Goal: Obtain resource: Obtain resource

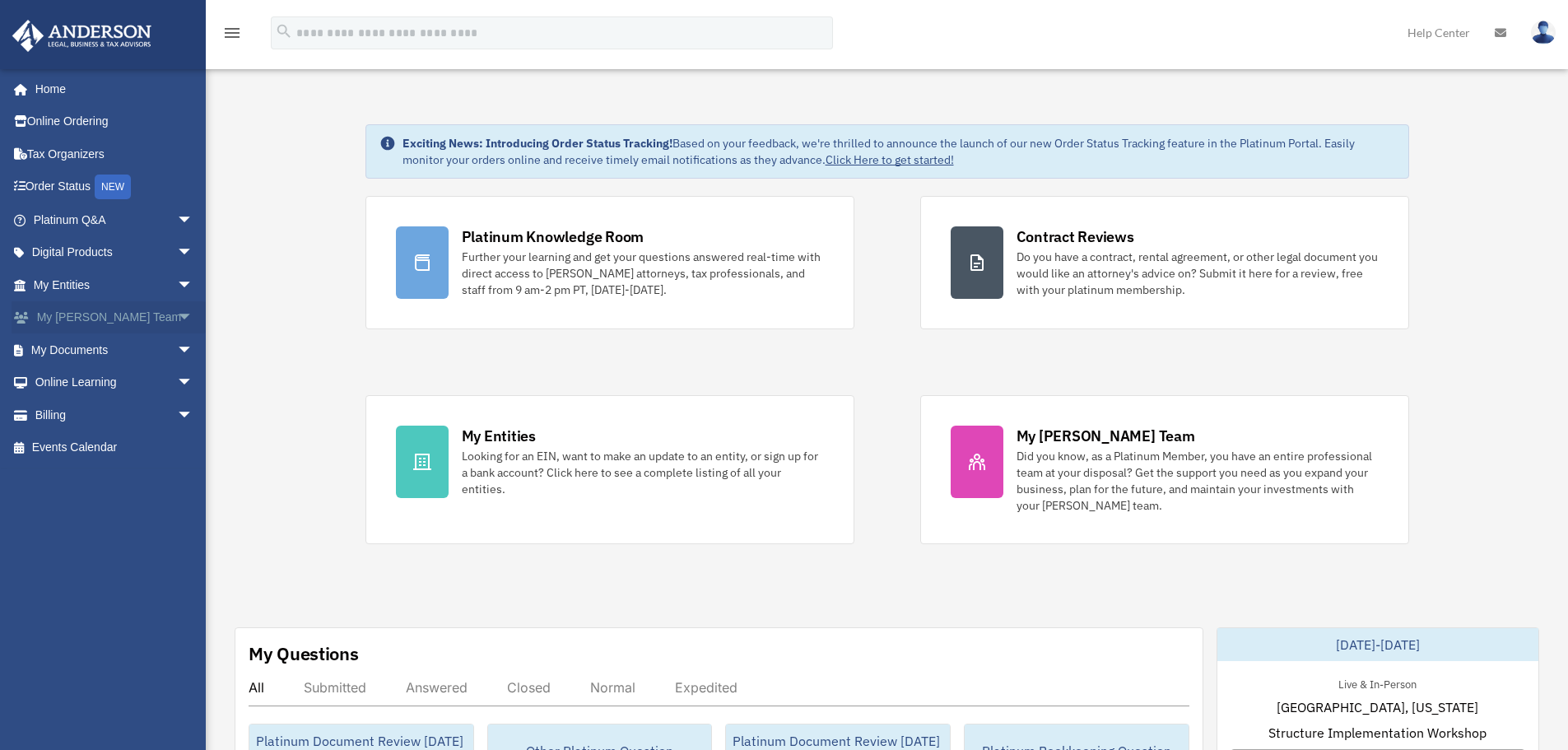
click at [177, 313] on span "arrow_drop_down" at bounding box center [193, 318] width 33 height 33
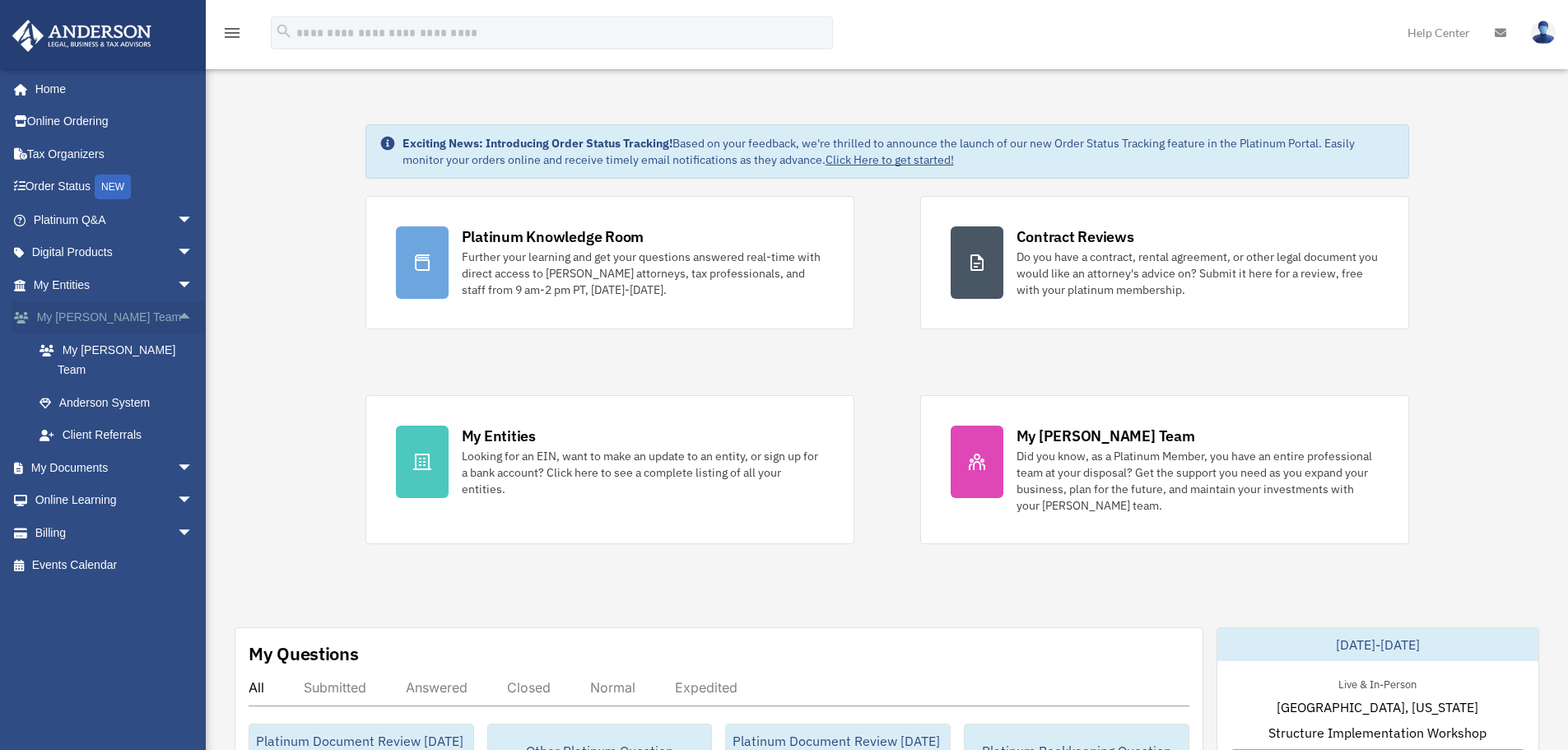
click at [177, 313] on span "arrow_drop_up" at bounding box center [193, 318] width 33 height 33
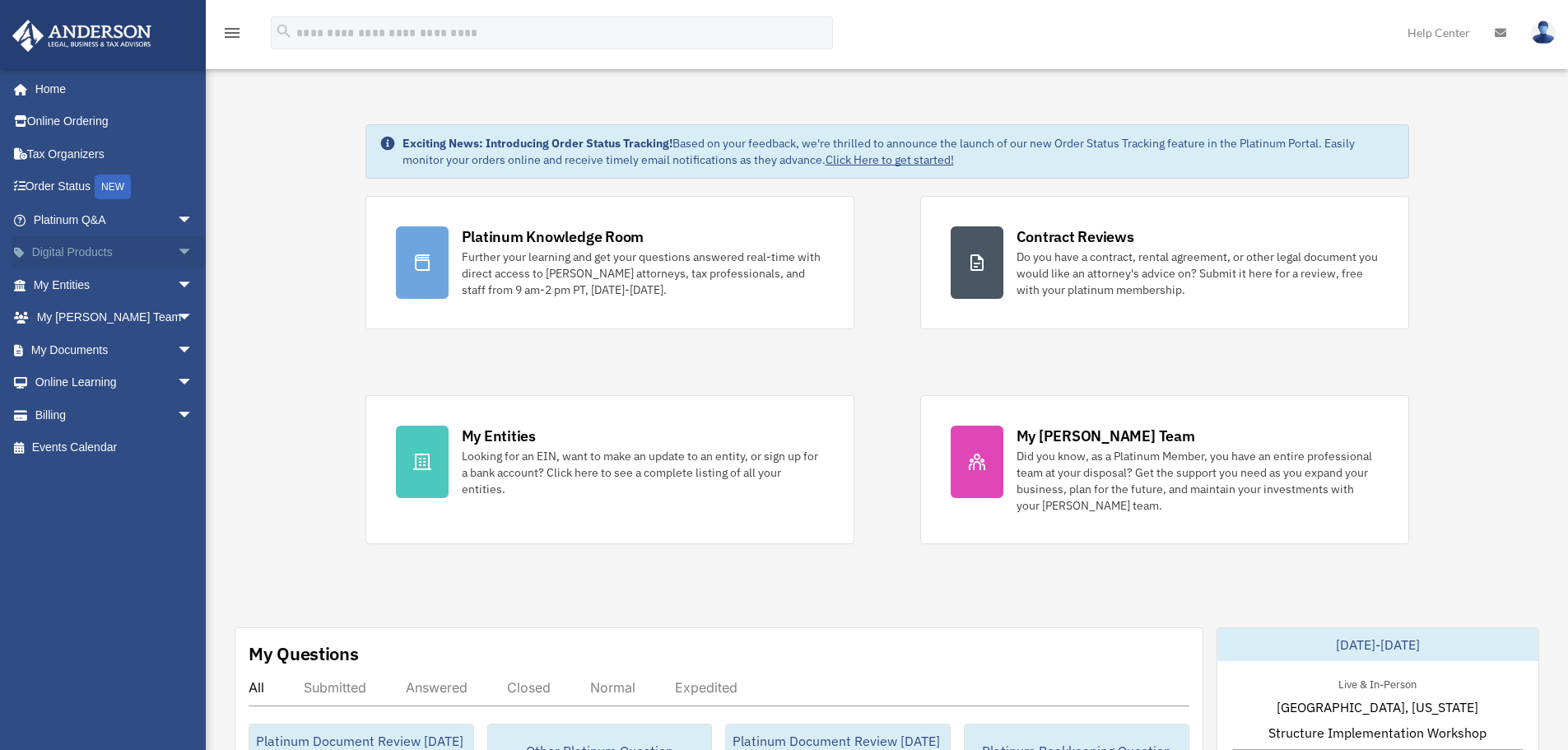
click at [177, 257] on span "arrow_drop_down" at bounding box center [193, 253] width 33 height 33
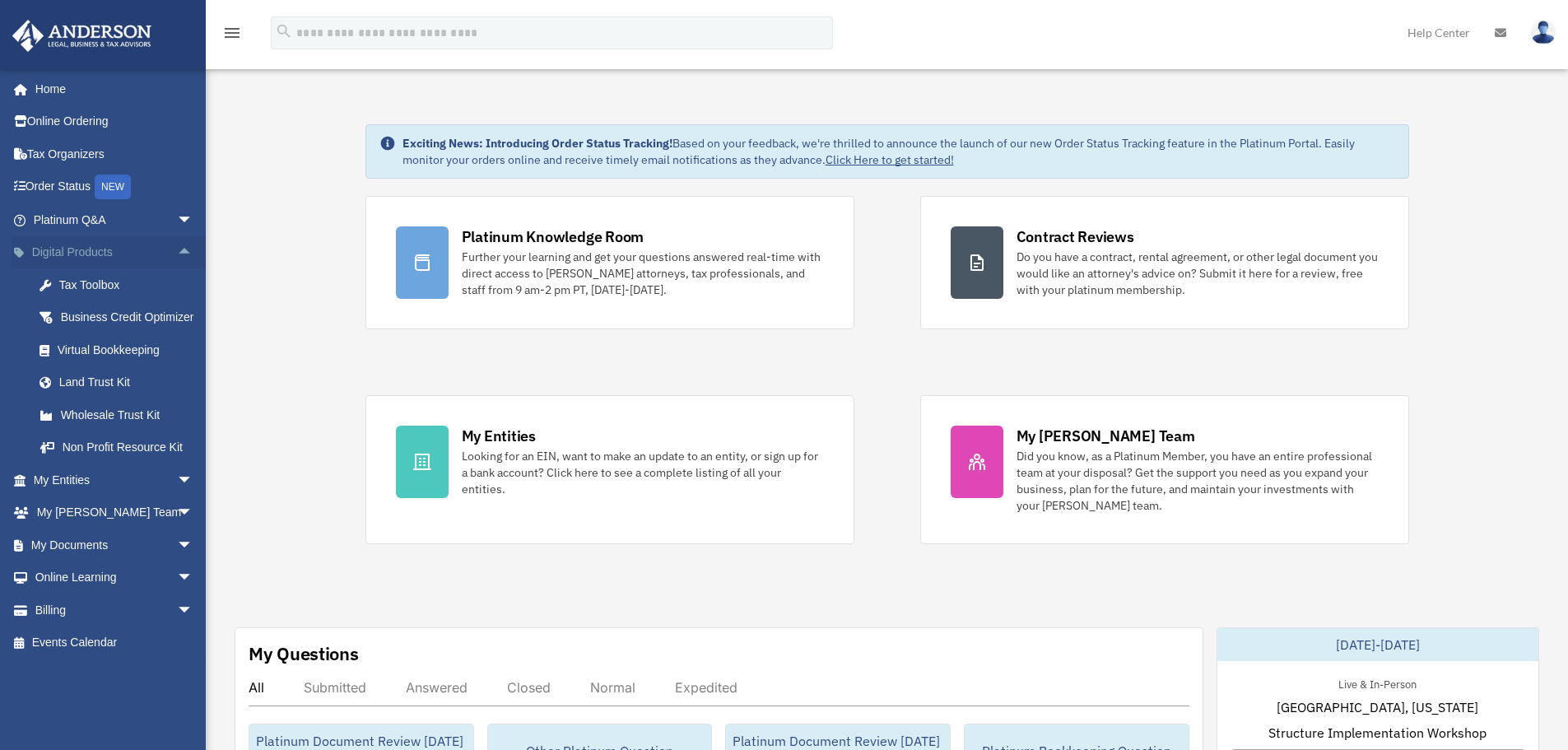
click at [177, 250] on span "arrow_drop_up" at bounding box center [193, 253] width 33 height 33
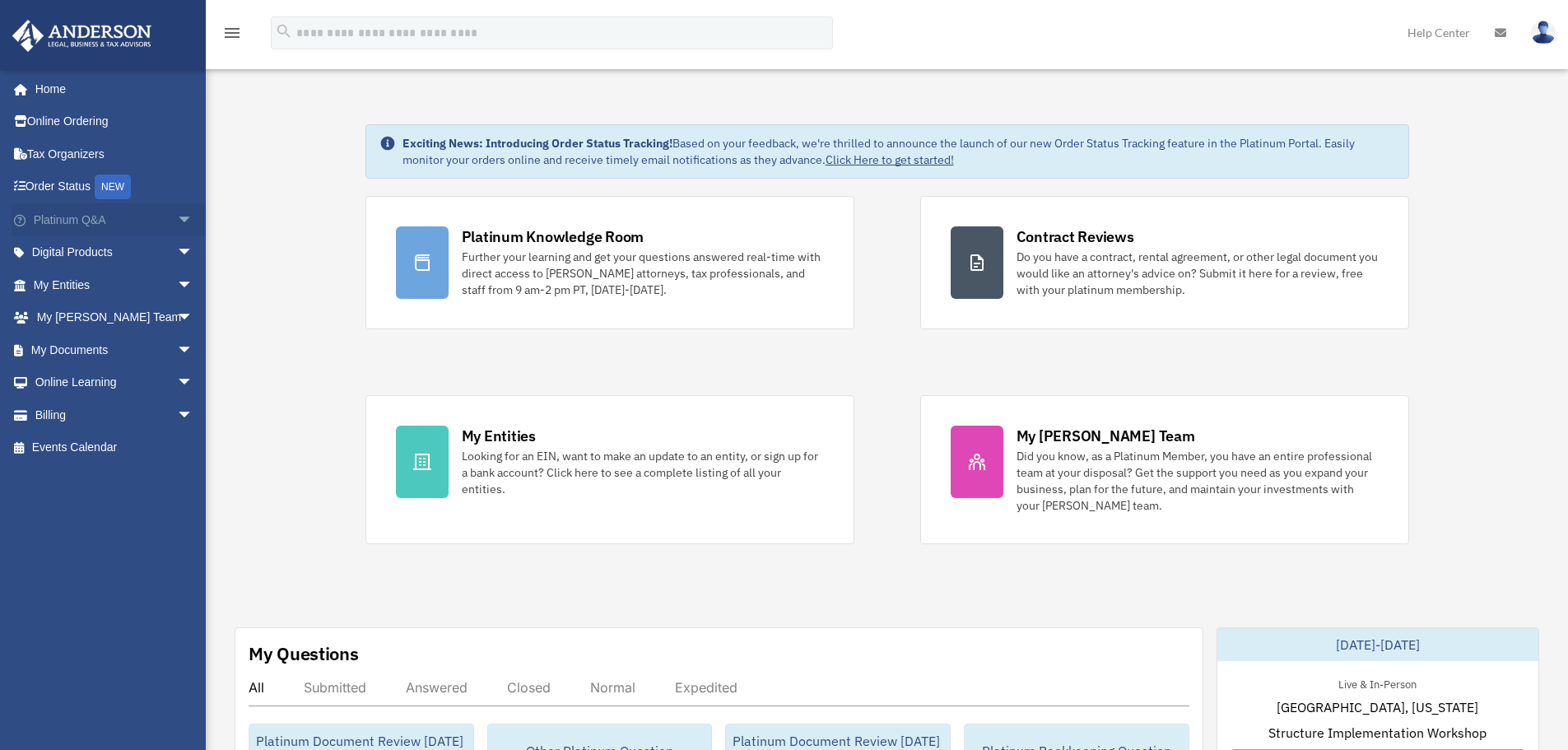
click at [177, 220] on span "arrow_drop_down" at bounding box center [193, 220] width 33 height 33
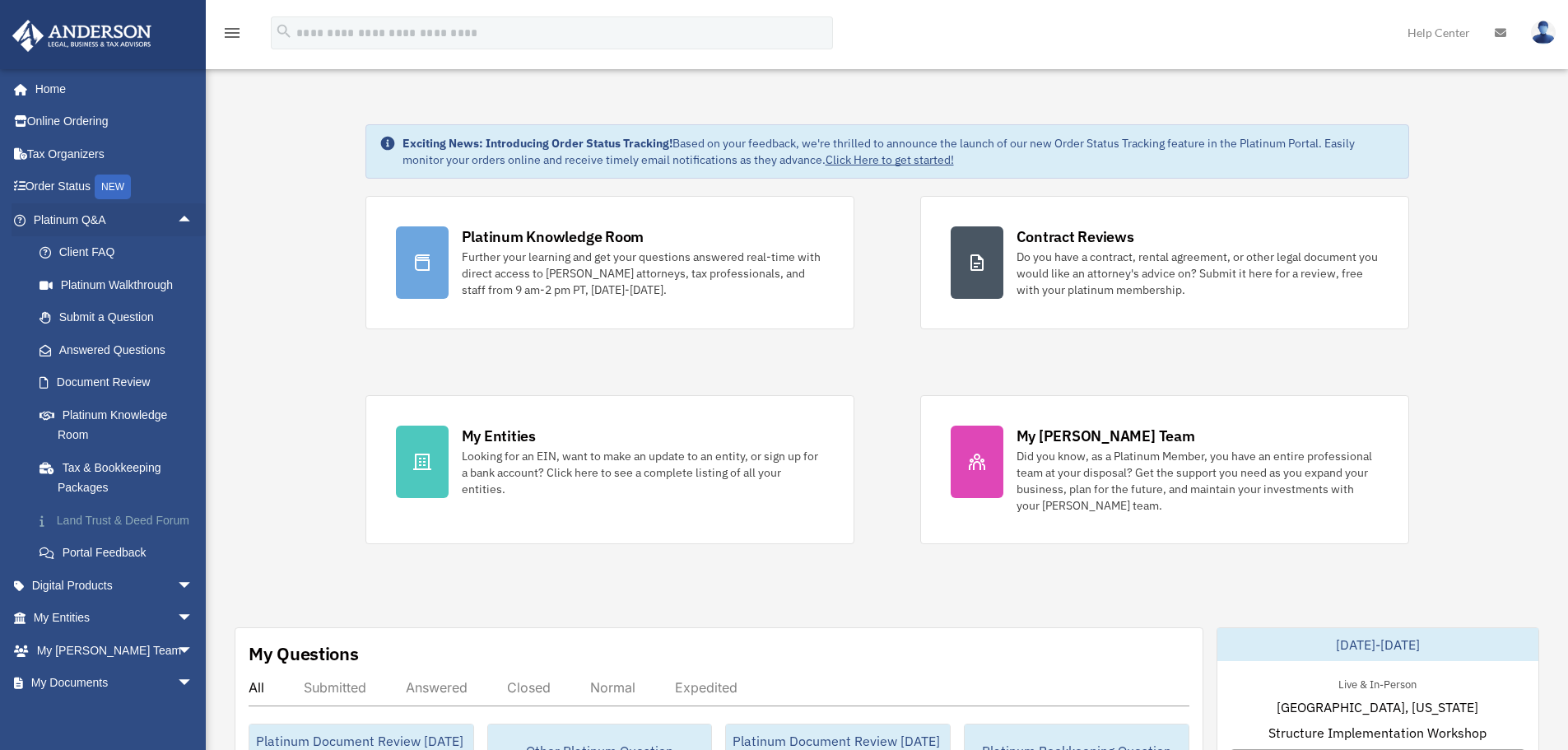
click at [100, 521] on link "Land Trust & Deed Forum" at bounding box center [121, 520] width 195 height 33
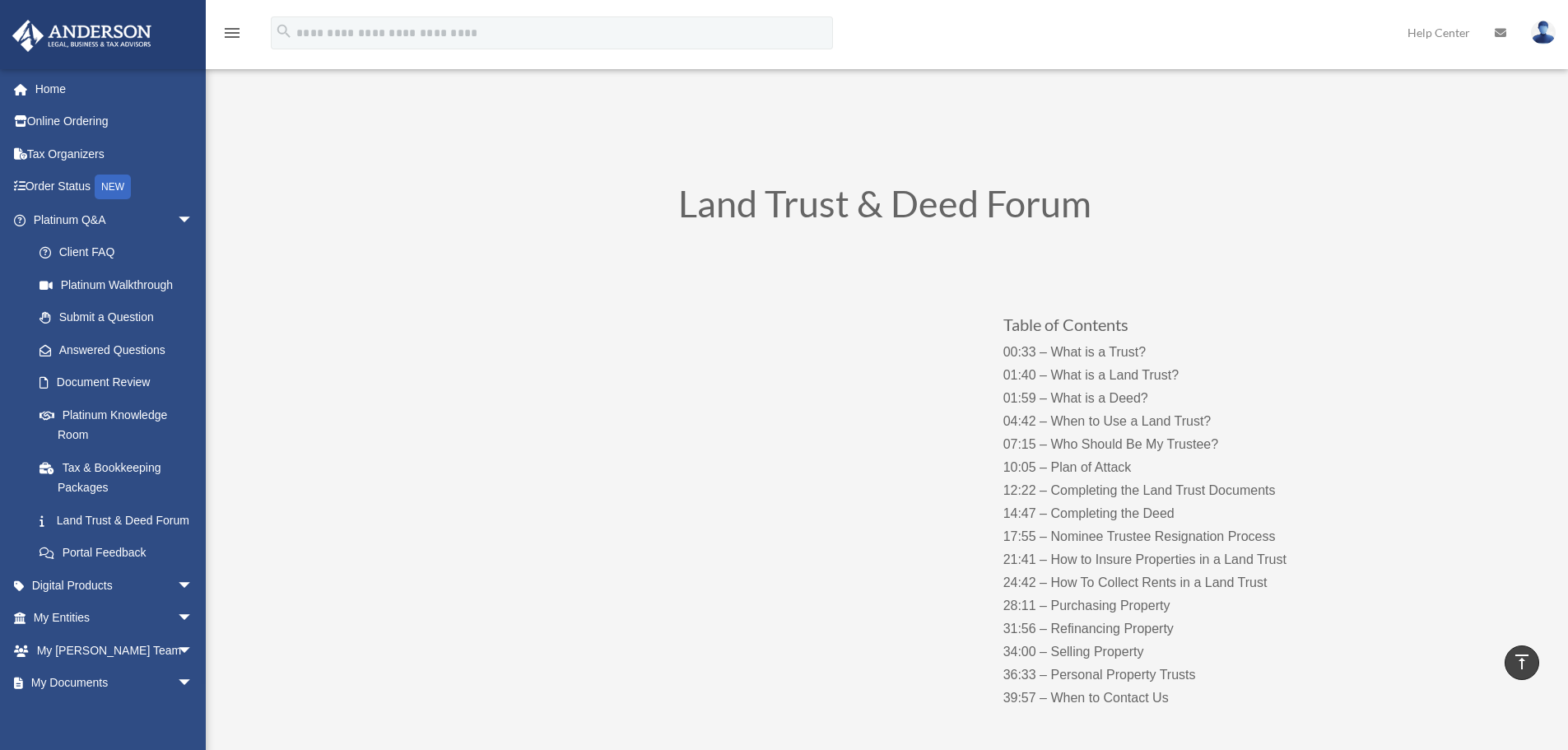
drag, startPoint x: 1191, startPoint y: 463, endPoint x: 1004, endPoint y: 221, distance: 305.8
click at [177, 217] on span "arrow_drop_down" at bounding box center [193, 220] width 33 height 33
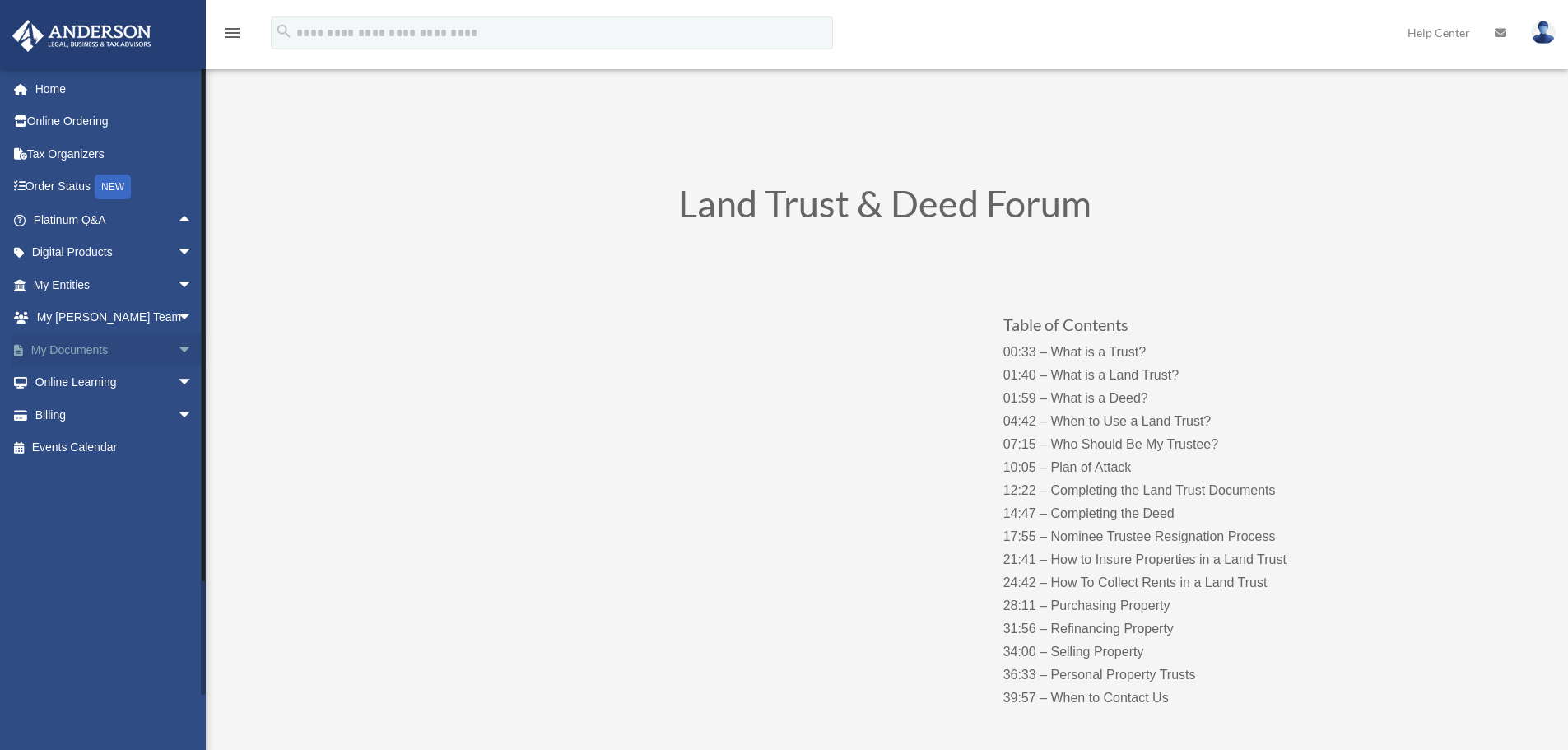
click at [177, 353] on span "arrow_drop_down" at bounding box center [193, 349] width 33 height 33
click at [119, 453] on link "Forms Library" at bounding box center [121, 448] width 195 height 33
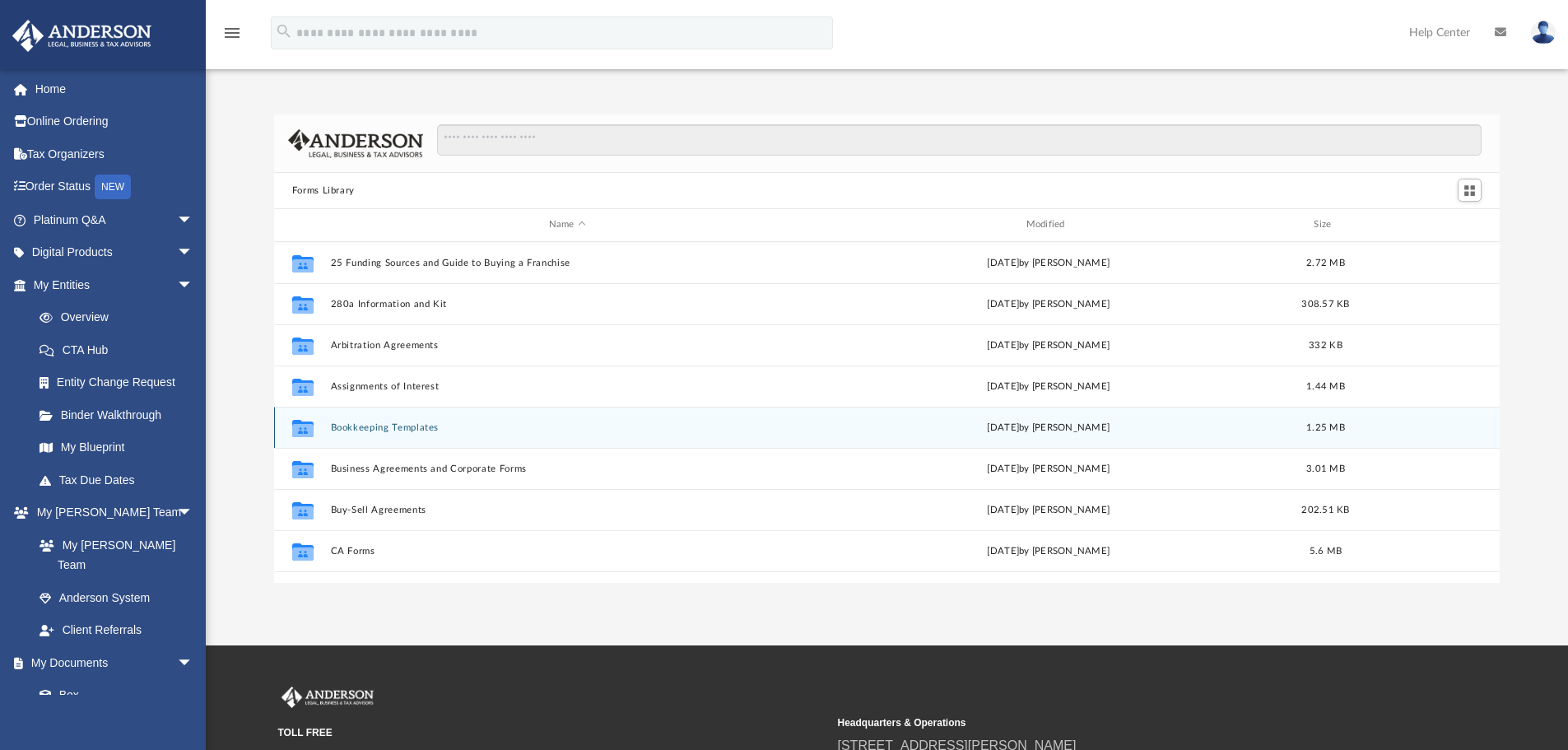
scroll to position [362, 1213]
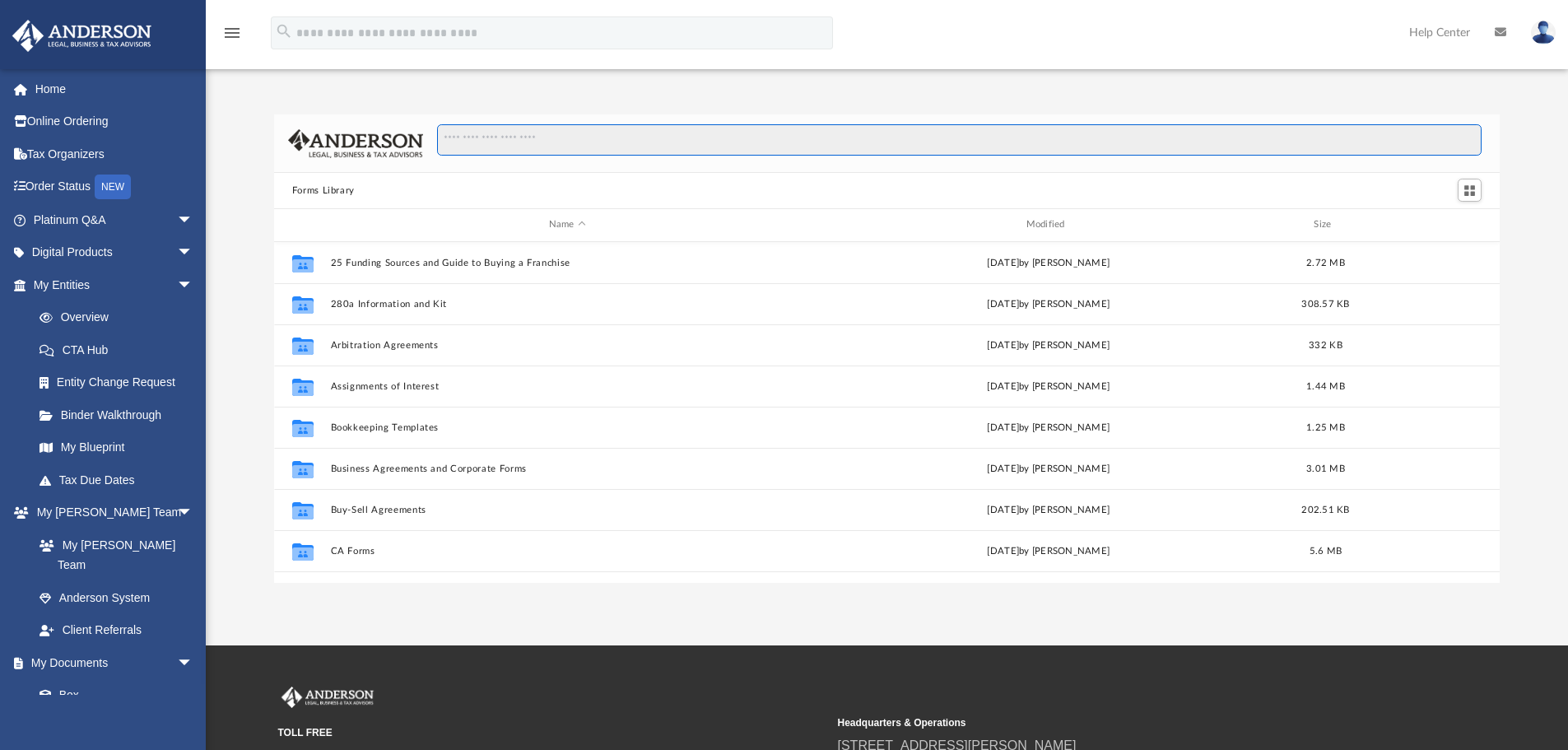
click at [551, 142] on input "Search files and folders" at bounding box center [959, 140] width 1044 height 32
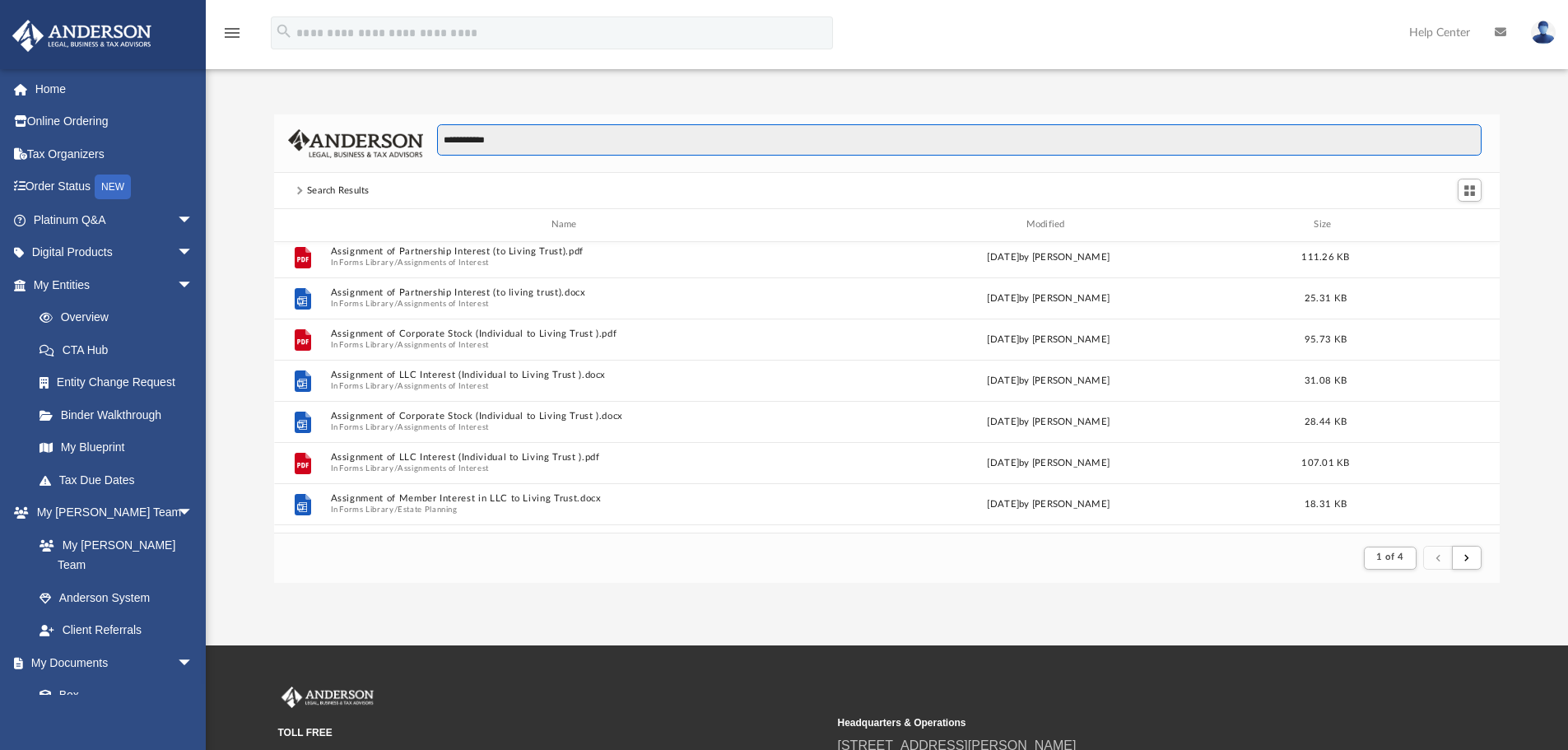
scroll to position [0, 0]
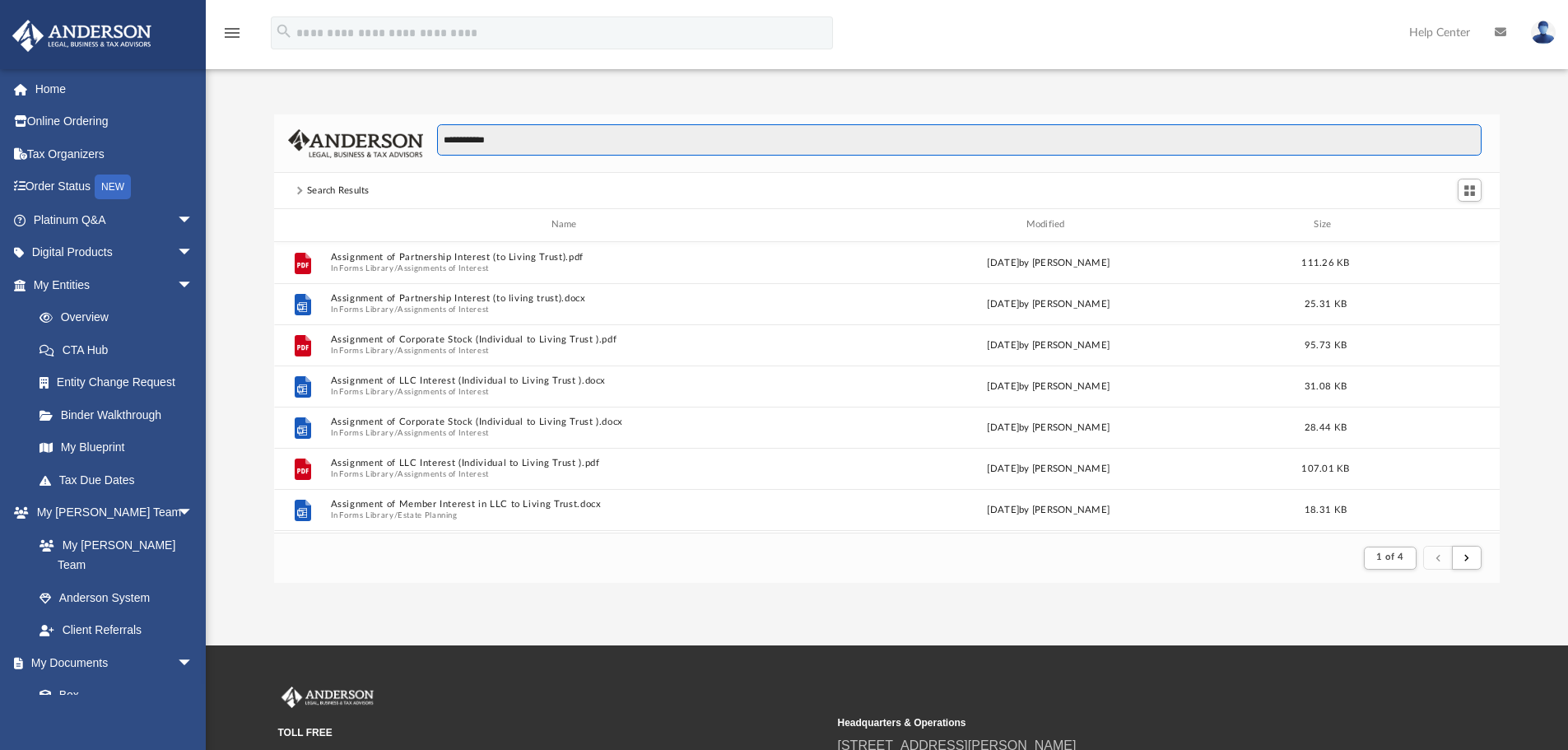
click at [546, 147] on input "**********" at bounding box center [959, 140] width 1044 height 32
type input "**********"
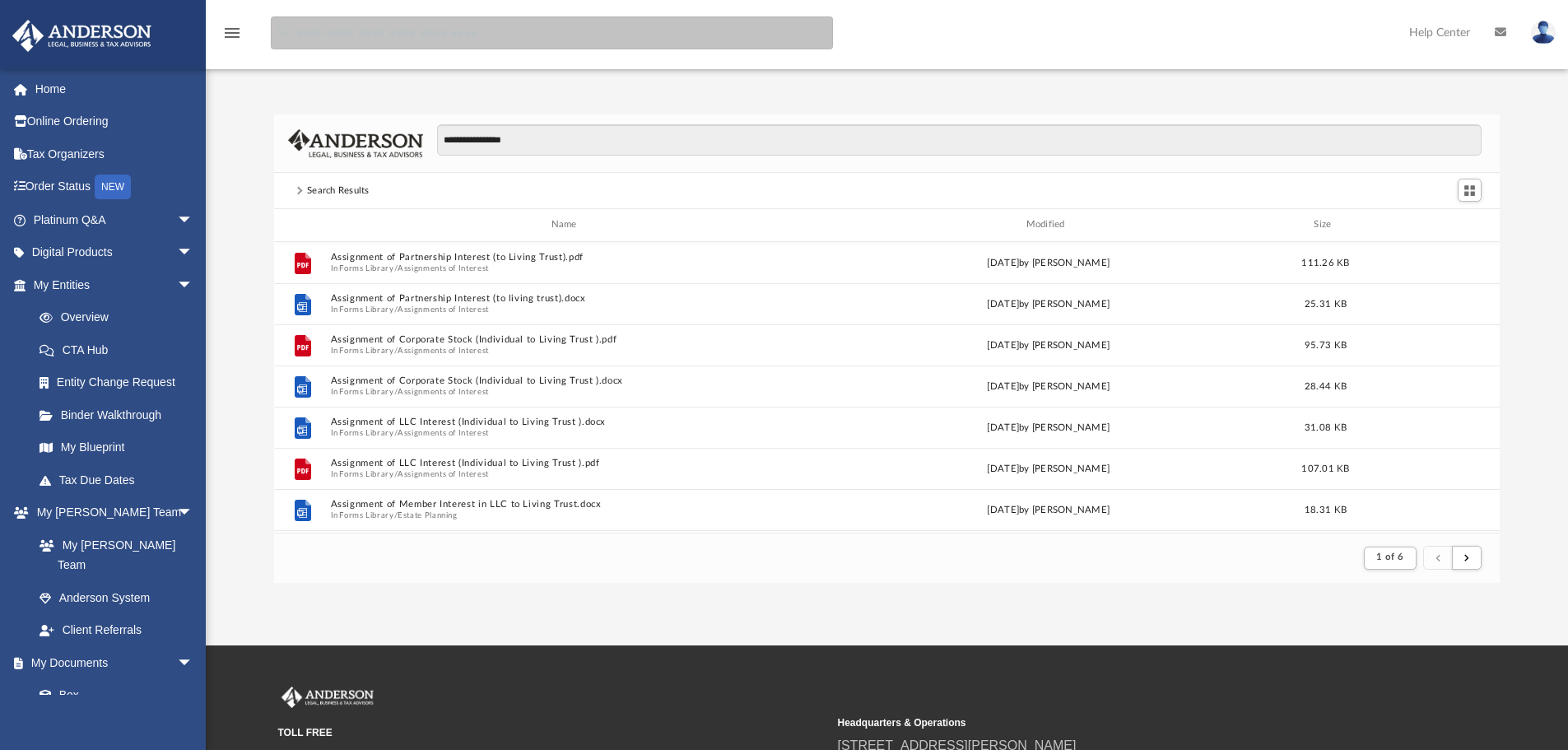
click at [342, 33] on input "search" at bounding box center [551, 33] width 562 height 33
type input "**********"
